Goal: Task Accomplishment & Management: Manage account settings

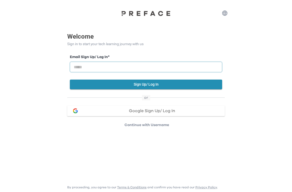
click at [181, 69] on input "email" at bounding box center [146, 67] width 152 height 11
click at [161, 69] on input "email" at bounding box center [146, 67] width 152 height 11
type input "**********"
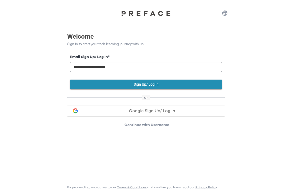
click at [159, 85] on button "Sign Up/ Log In" at bounding box center [146, 85] width 152 height 10
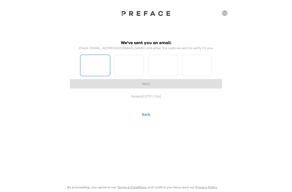
click at [89, 65] on input "Please enter OTP character 1" at bounding box center [95, 65] width 30 height 21
type input "*"
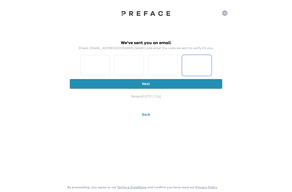
type input "*"
click at [154, 81] on button "Next" at bounding box center [146, 84] width 152 height 10
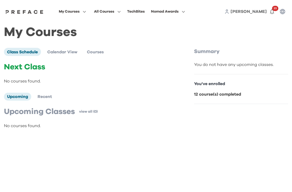
click at [103, 54] on span "Courses" at bounding box center [95, 52] width 17 height 4
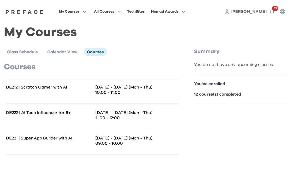
click at [88, 14] on button "My Courses" at bounding box center [72, 11] width 30 height 7
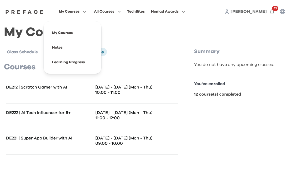
click at [97, 65] on span at bounding box center [72, 62] width 49 height 15
